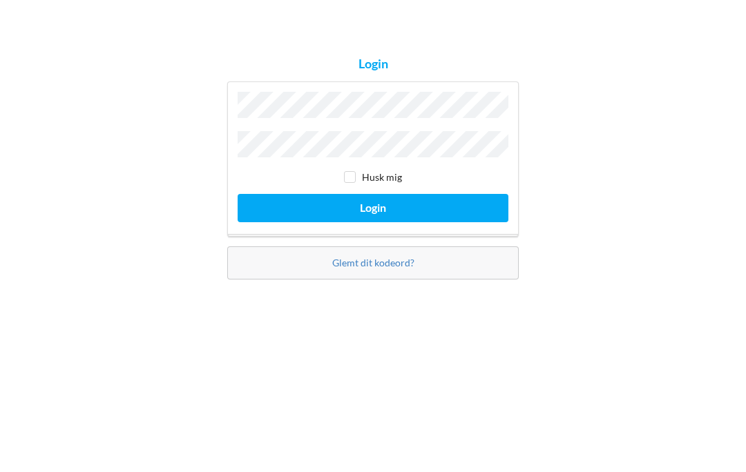
click at [354, 239] on input "checkbox" at bounding box center [350, 245] width 12 height 12
checkbox input "true"
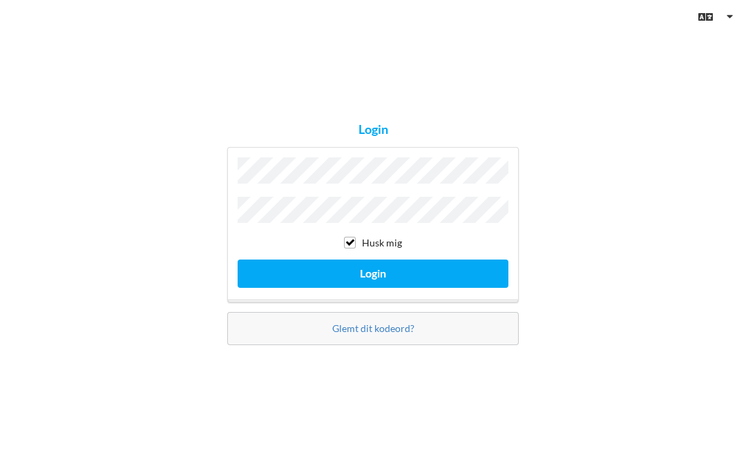
click at [366, 271] on button "Login" at bounding box center [372, 274] width 271 height 28
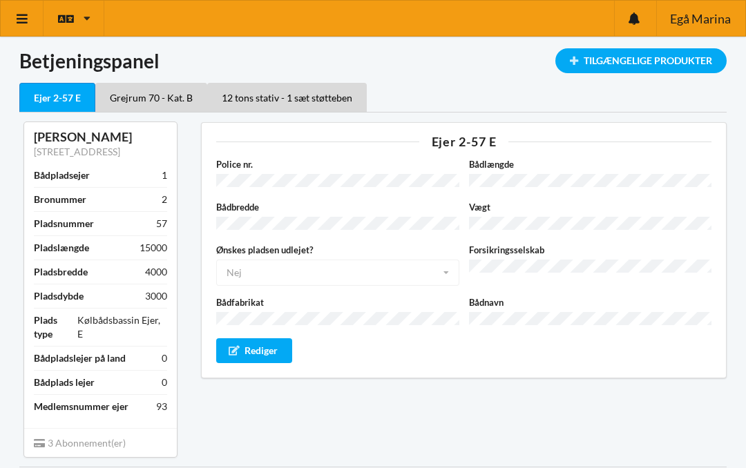
click at [30, 26] on link at bounding box center [22, 18] width 43 height 35
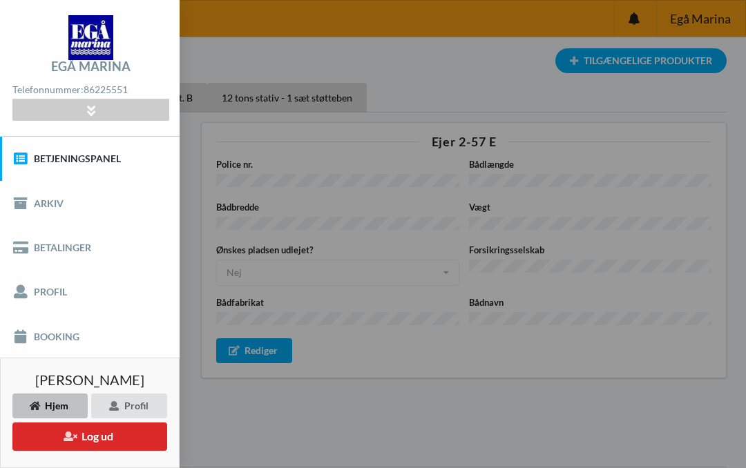
click at [78, 331] on link "Booking" at bounding box center [89, 336] width 179 height 44
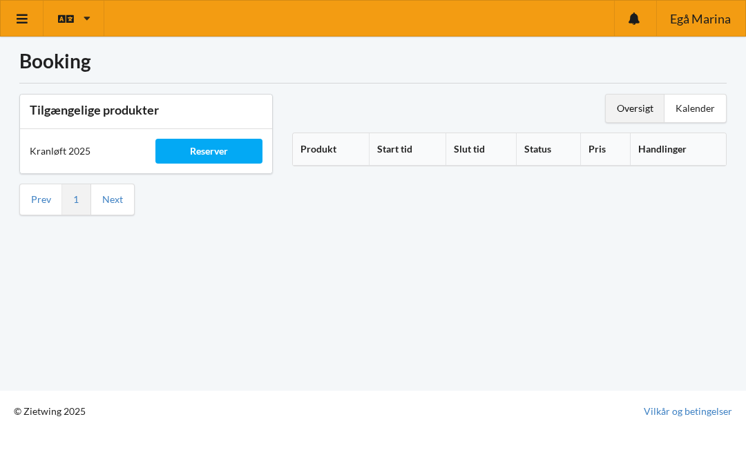
click at [206, 155] on div "Reserver" at bounding box center [208, 151] width 106 height 25
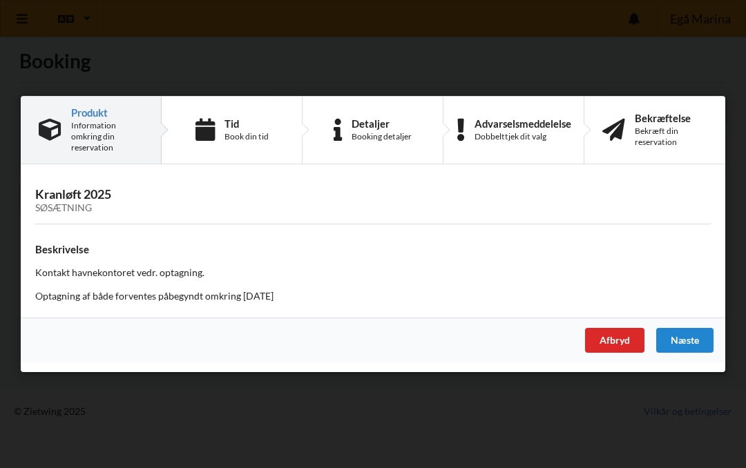
click at [228, 134] on div "Book din tid" at bounding box center [246, 136] width 44 height 11
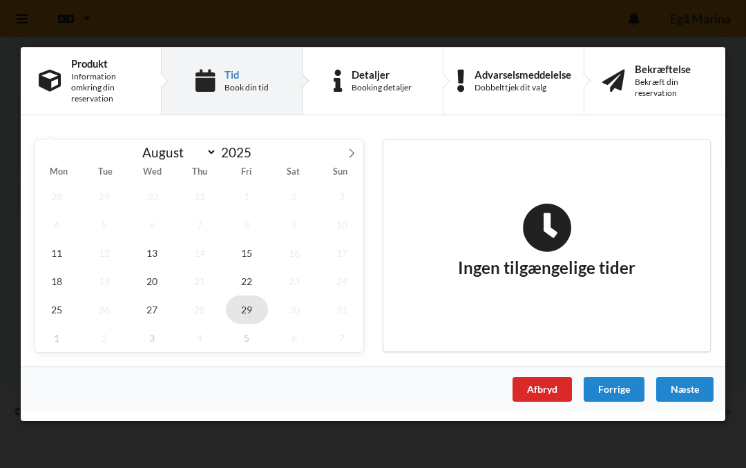
click at [253, 311] on span "29" at bounding box center [247, 309] width 43 height 28
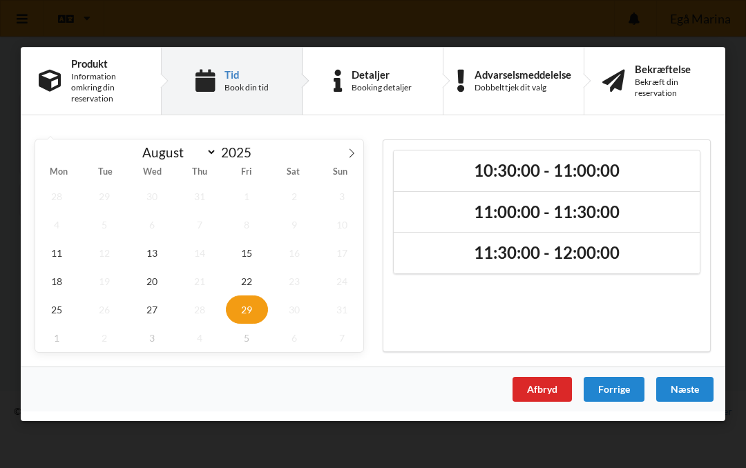
click at [544, 255] on h2 "11:30:00 - 12:00:00" at bounding box center [546, 253] width 286 height 21
click at [694, 393] on div "Næste" at bounding box center [684, 389] width 57 height 25
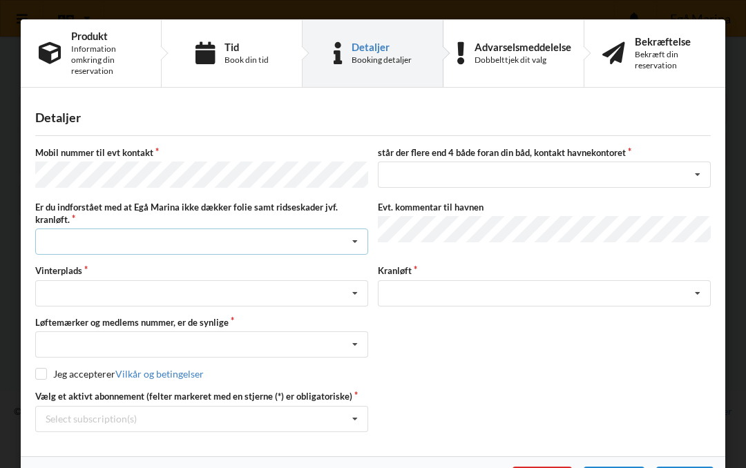
click at [355, 242] on icon at bounding box center [354, 242] width 21 height 26
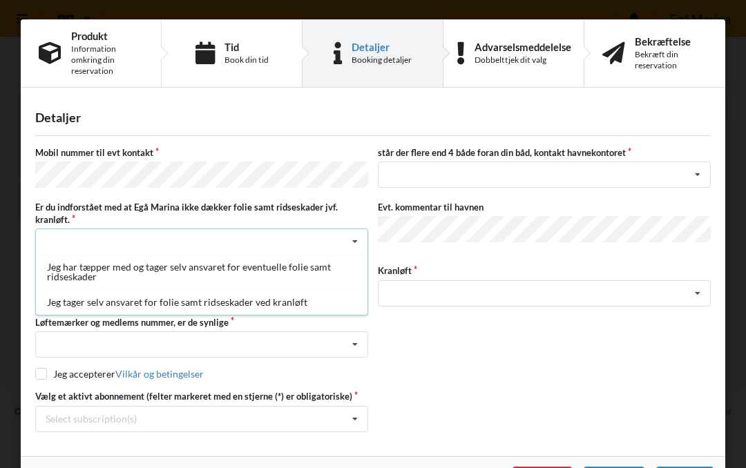
click at [249, 298] on div "Jeg tager selv ansvaret for folie samt ridseskader ved kranløft" at bounding box center [201, 302] width 331 height 26
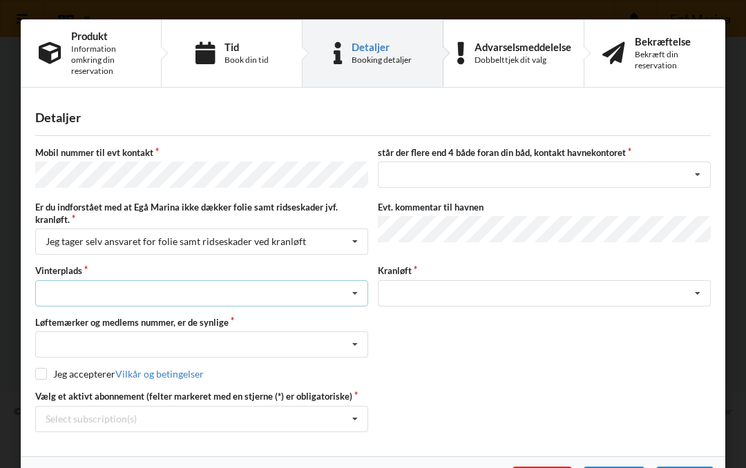
click at [359, 292] on icon at bounding box center [354, 294] width 21 height 26
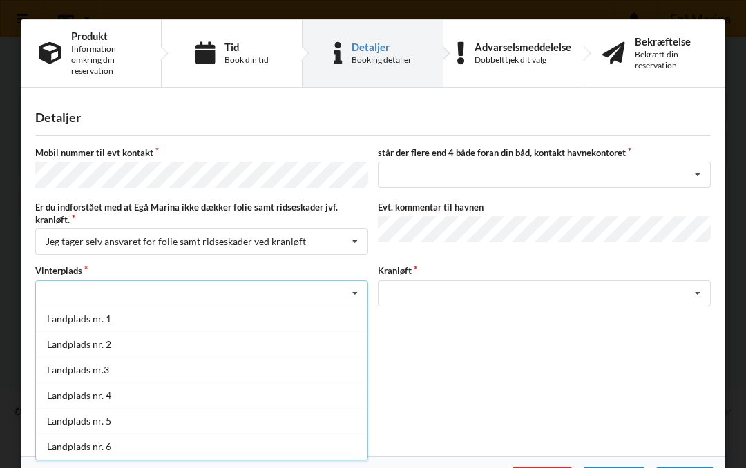
click at [138, 341] on div "Landplads nr. 2" at bounding box center [201, 344] width 331 height 26
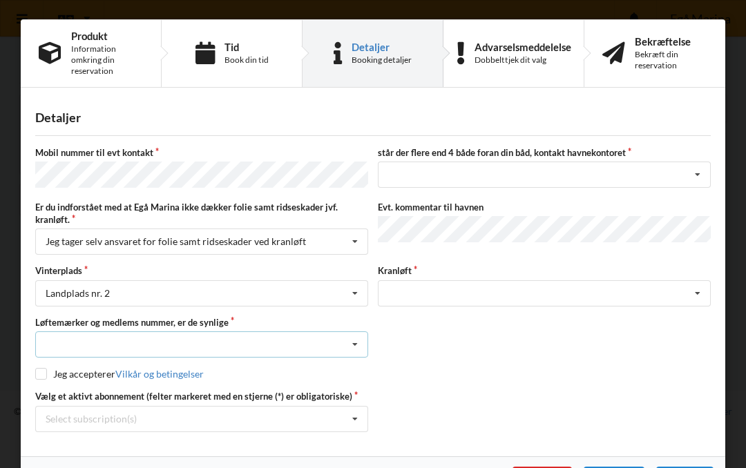
click at [360, 347] on icon at bounding box center [354, 345] width 21 height 26
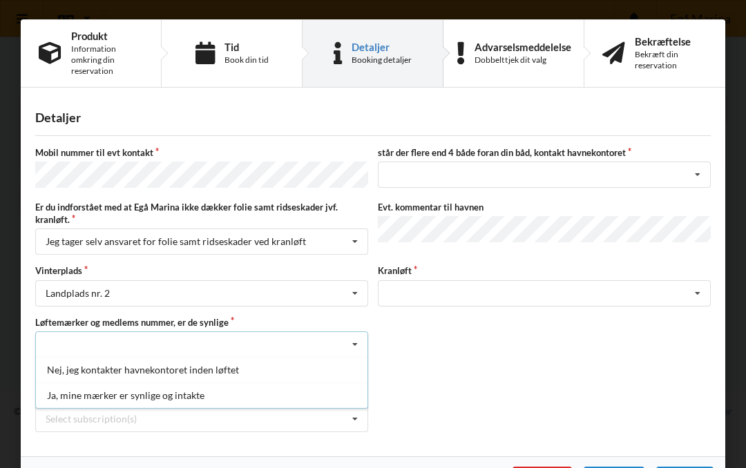
click at [188, 392] on div "Ja, mine mærker er synlige og intakte" at bounding box center [201, 395] width 331 height 26
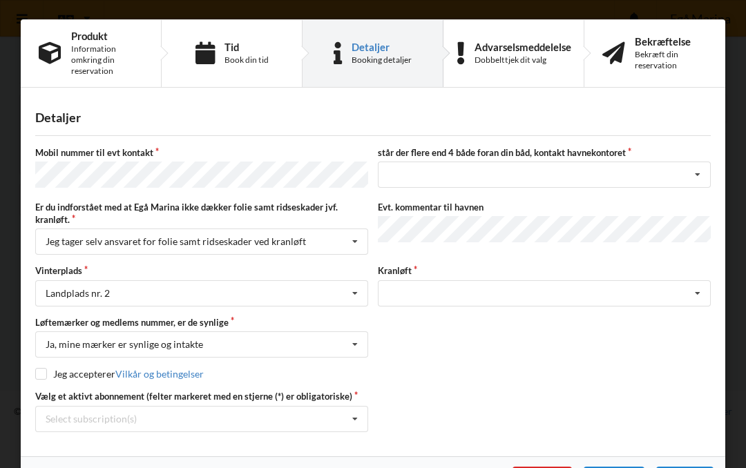
click at [45, 368] on input "checkbox" at bounding box center [41, 374] width 12 height 12
checkbox input "true"
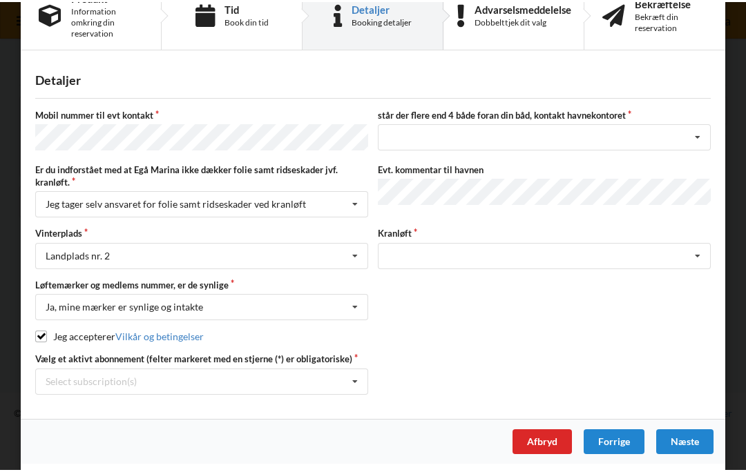
scroll to position [38, 0]
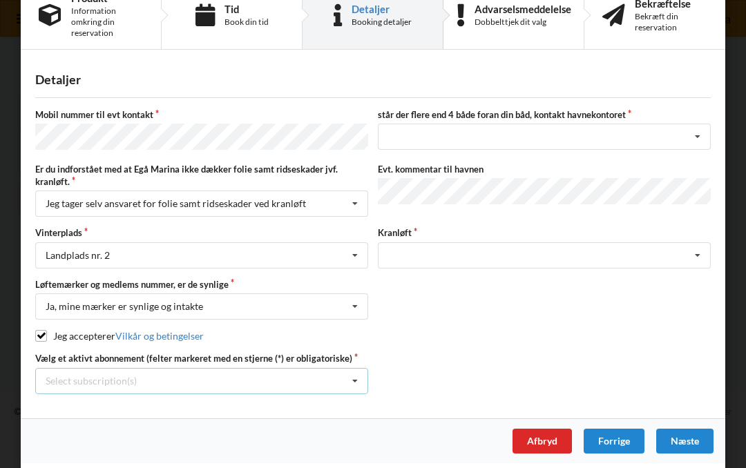
click at [360, 378] on icon at bounding box center [354, 382] width 21 height 26
click at [95, 401] on div "* Ejer 2-57 E" at bounding box center [201, 406] width 331 height 26
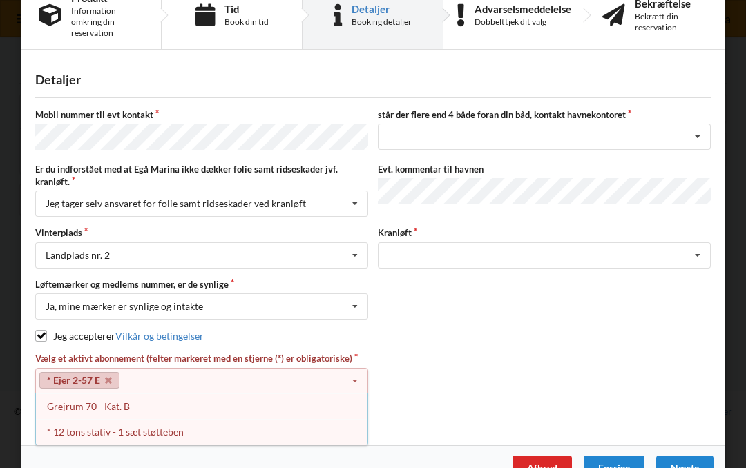
click at [106, 429] on div "* 12 tons stativ - 1 sæt støtteben" at bounding box center [201, 432] width 331 height 26
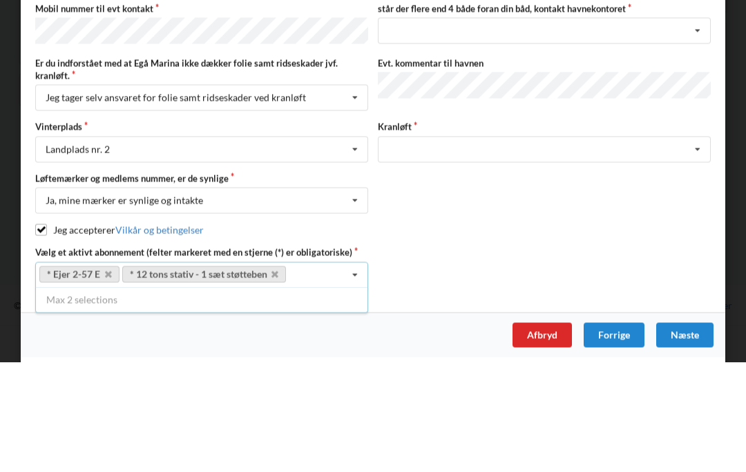
scroll to position [33, 0]
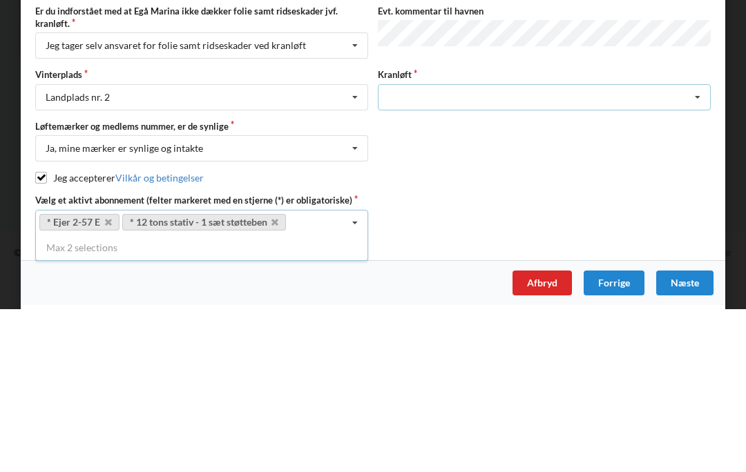
click at [700, 248] on icon at bounding box center [697, 261] width 21 height 26
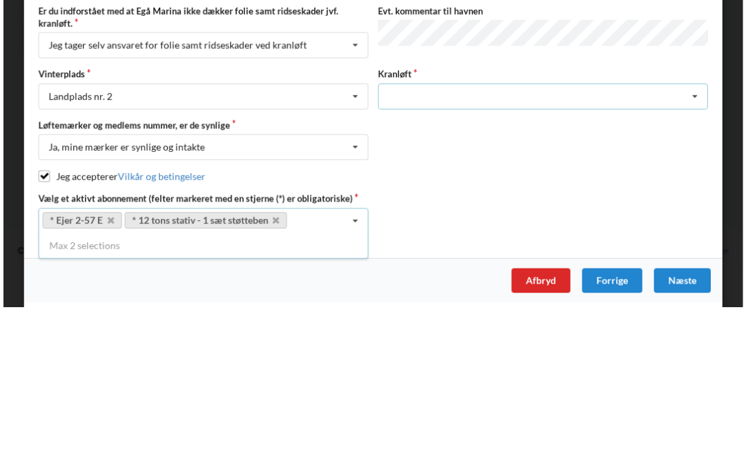
scroll to position [88, 0]
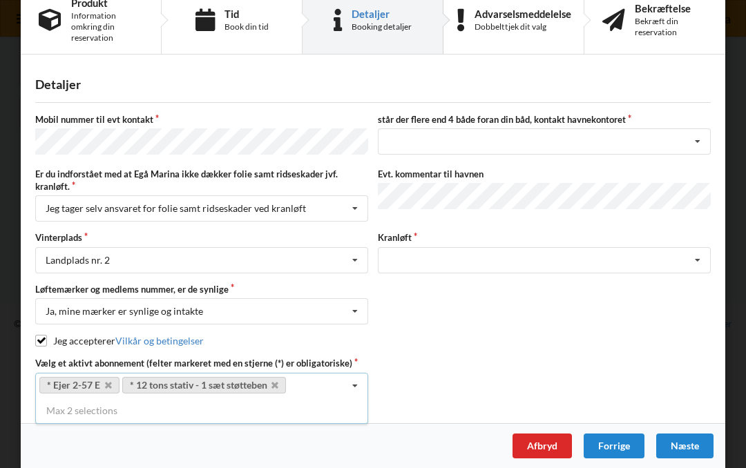
click at [606, 340] on div "Jeg accepterer Vilkår og betingelser" at bounding box center [372, 341] width 675 height 14
click at [691, 442] on div "Næste" at bounding box center [684, 446] width 57 height 25
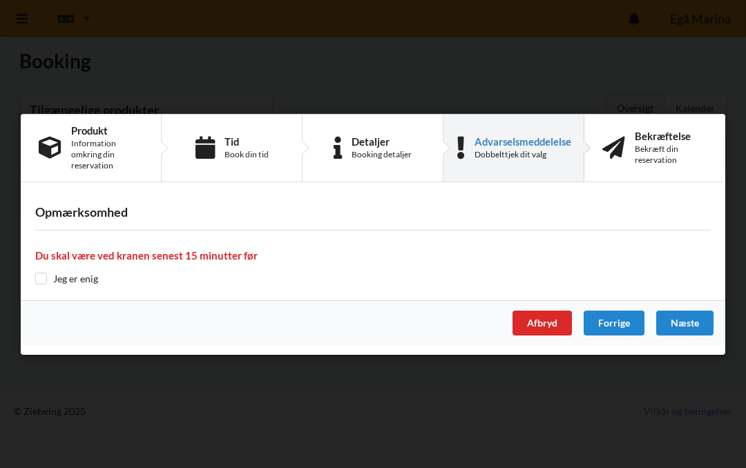
click at [39, 280] on input "checkbox" at bounding box center [41, 279] width 12 height 12
checkbox input "true"
click at [690, 325] on div "Næste" at bounding box center [684, 323] width 57 height 25
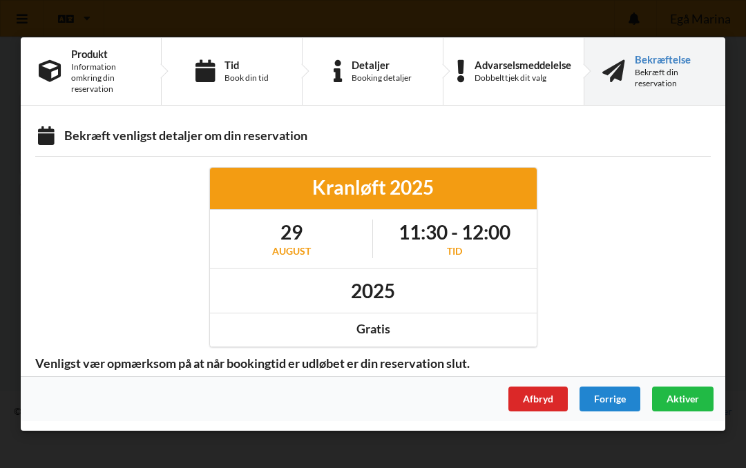
click at [688, 400] on span "Aktiver" at bounding box center [682, 399] width 32 height 12
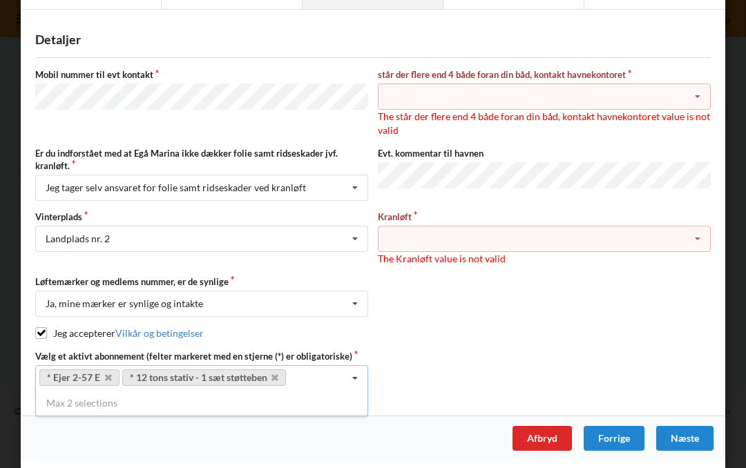
scroll to position [77, 0]
click at [687, 432] on div "Næste" at bounding box center [684, 439] width 57 height 25
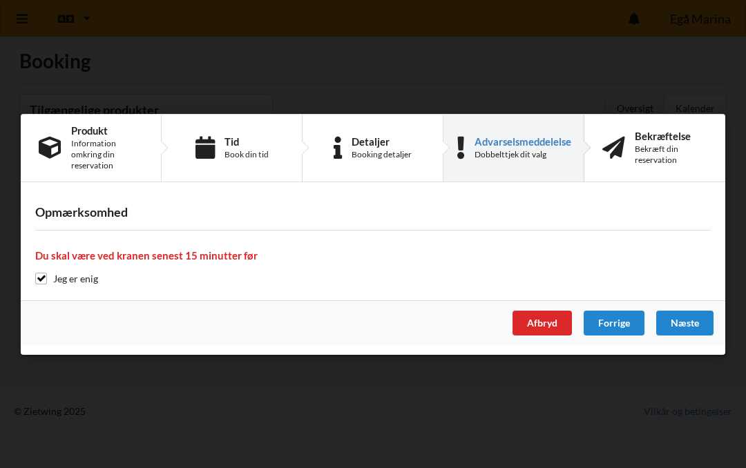
click at [685, 326] on div "Næste" at bounding box center [684, 323] width 57 height 25
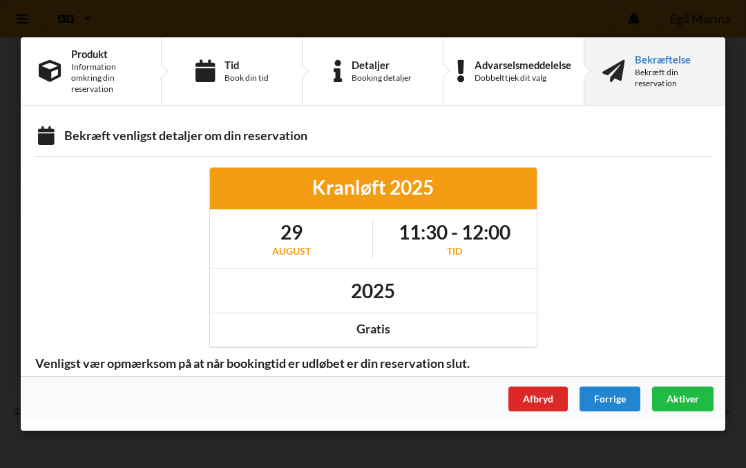
click at [681, 399] on span "Aktiver" at bounding box center [682, 399] width 32 height 12
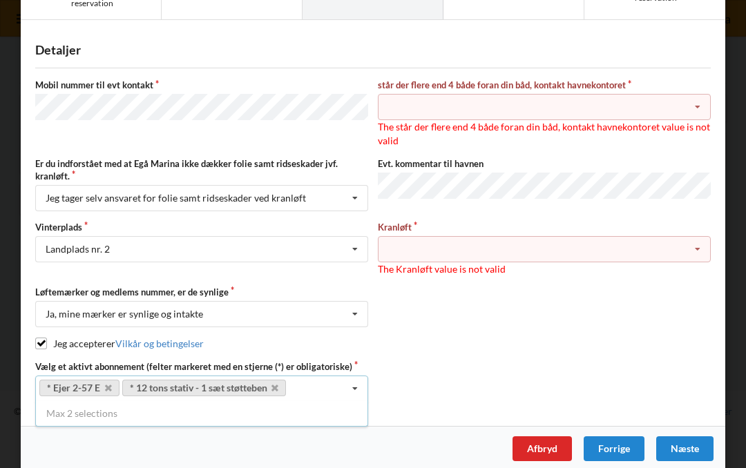
click at [697, 108] on icon at bounding box center [697, 108] width 21 height 26
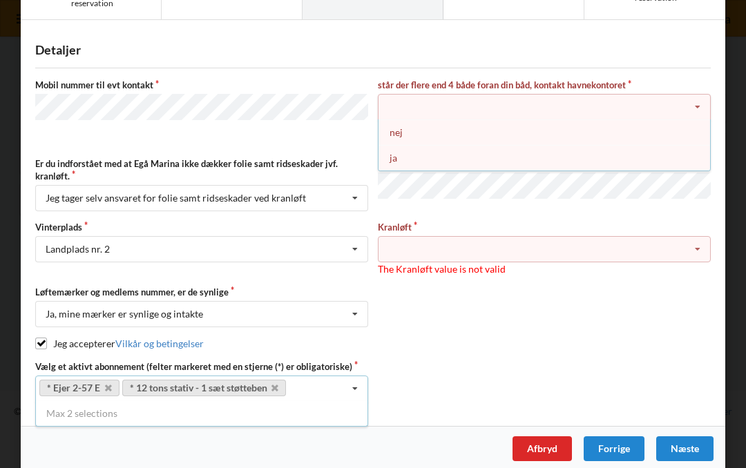
click at [405, 129] on div "nej" at bounding box center [543, 132] width 331 height 26
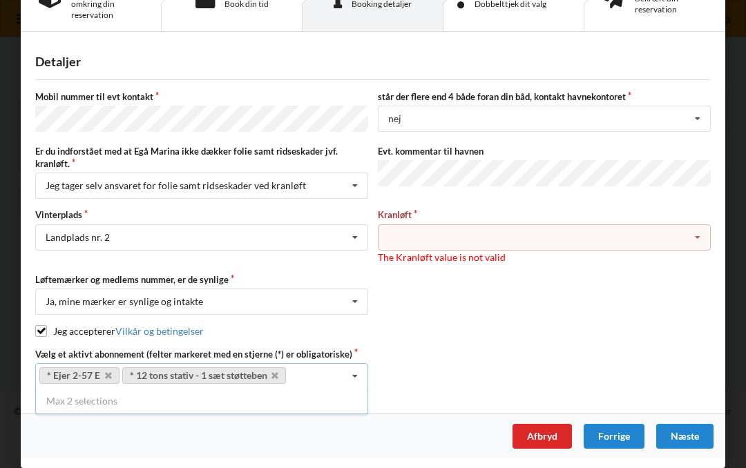
scroll to position [51, 0]
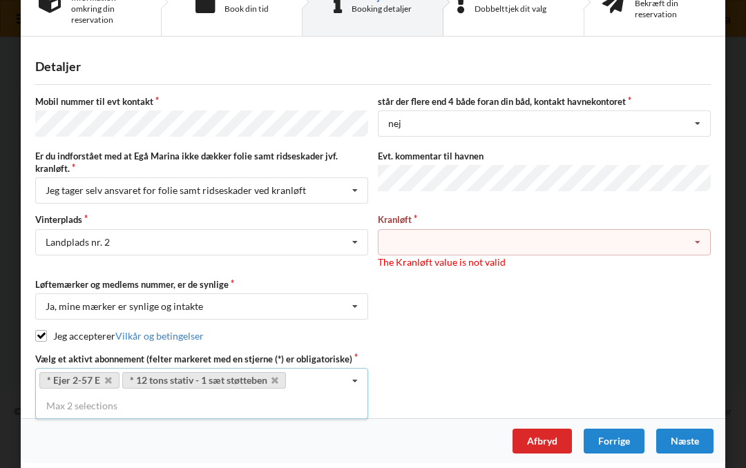
click at [701, 242] on icon at bounding box center [697, 243] width 21 height 26
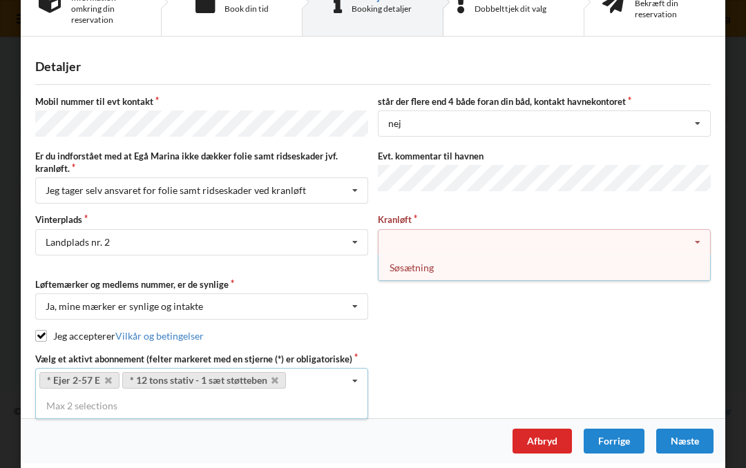
click at [422, 262] on div "Søsætning" at bounding box center [543, 268] width 331 height 26
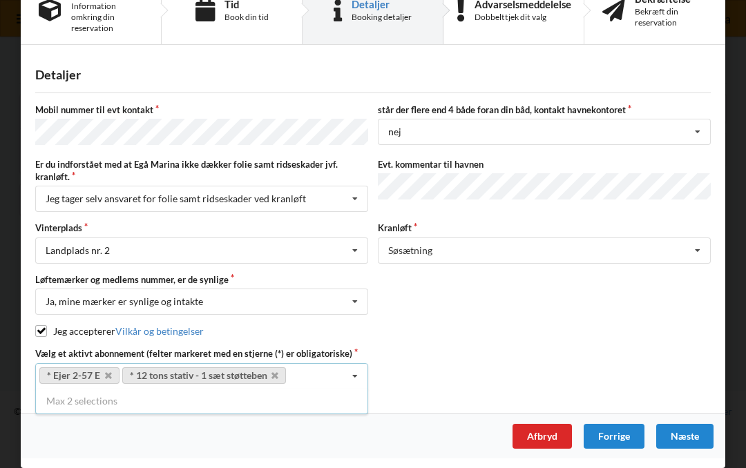
scroll to position [38, 0]
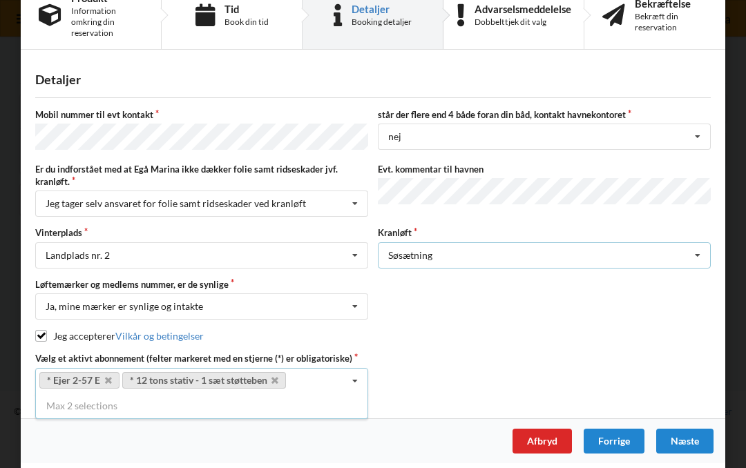
click at [703, 251] on icon at bounding box center [697, 256] width 21 height 26
click at [668, 432] on div "Næste" at bounding box center [684, 441] width 57 height 25
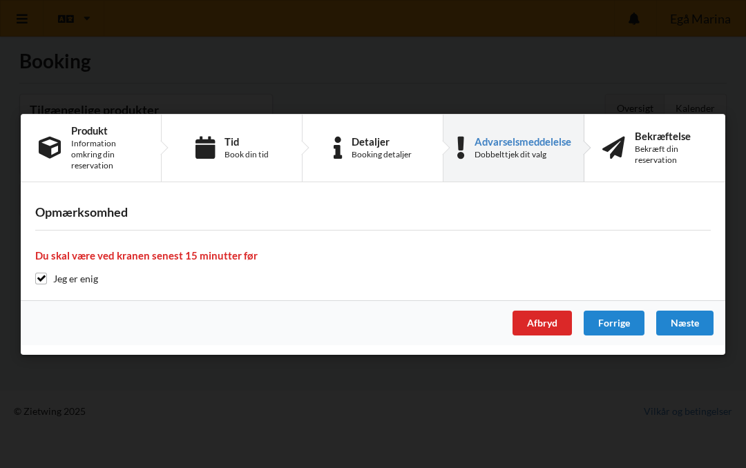
click at [665, 324] on div "Næste" at bounding box center [684, 323] width 57 height 25
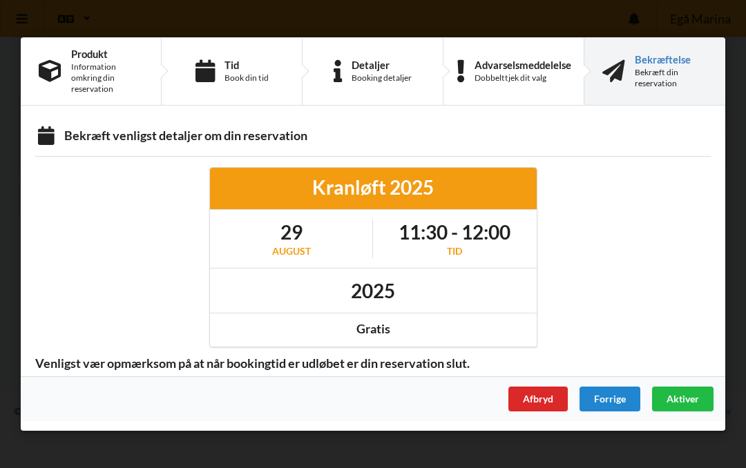
click at [666, 396] on span "Aktiver" at bounding box center [682, 399] width 32 height 12
